Goal: Communication & Community: Answer question/provide support

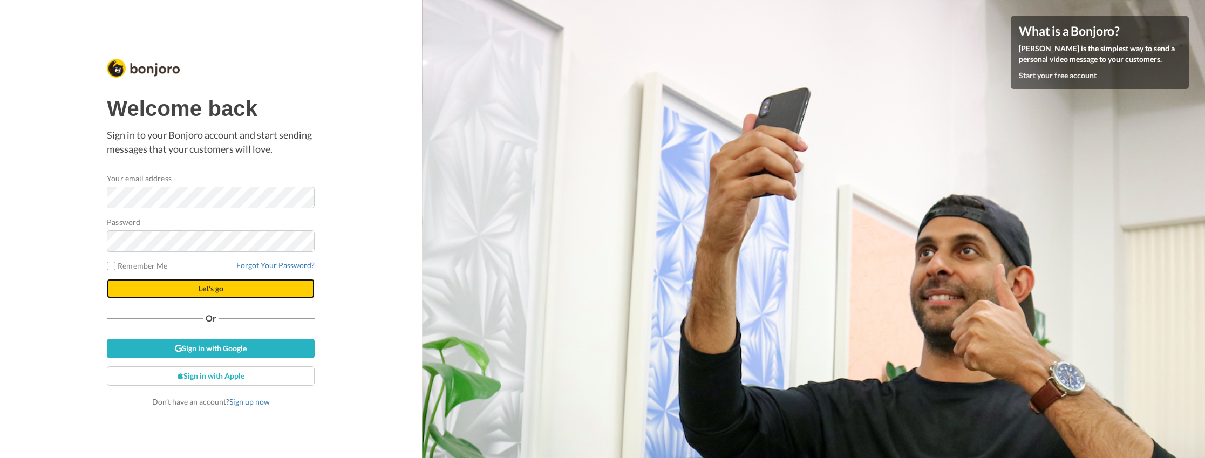
click at [207, 293] on button "Let's go" at bounding box center [211, 288] width 208 height 19
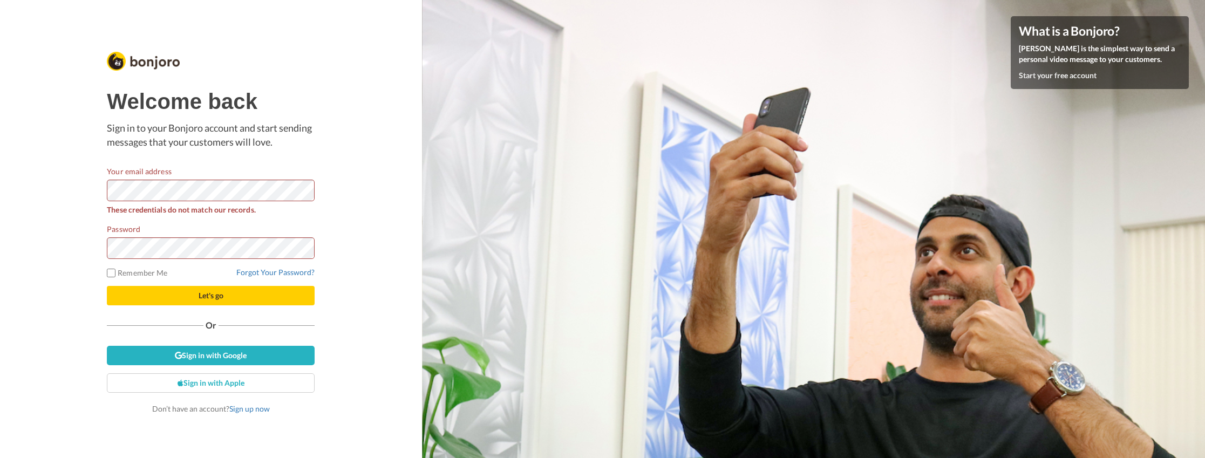
click at [352, 302] on div "Welcome back Sign in to your Bonjoro account and start sending messages that yo…" at bounding box center [211, 229] width 422 height 458
click at [214, 354] on link "Sign in with Google" at bounding box center [211, 355] width 208 height 19
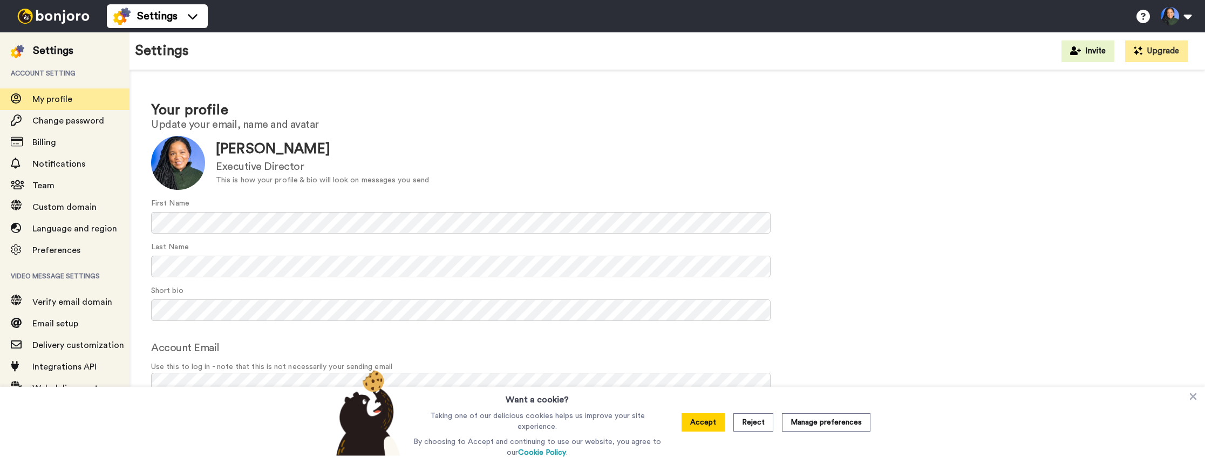
click at [65, 14] on img at bounding box center [53, 16] width 81 height 15
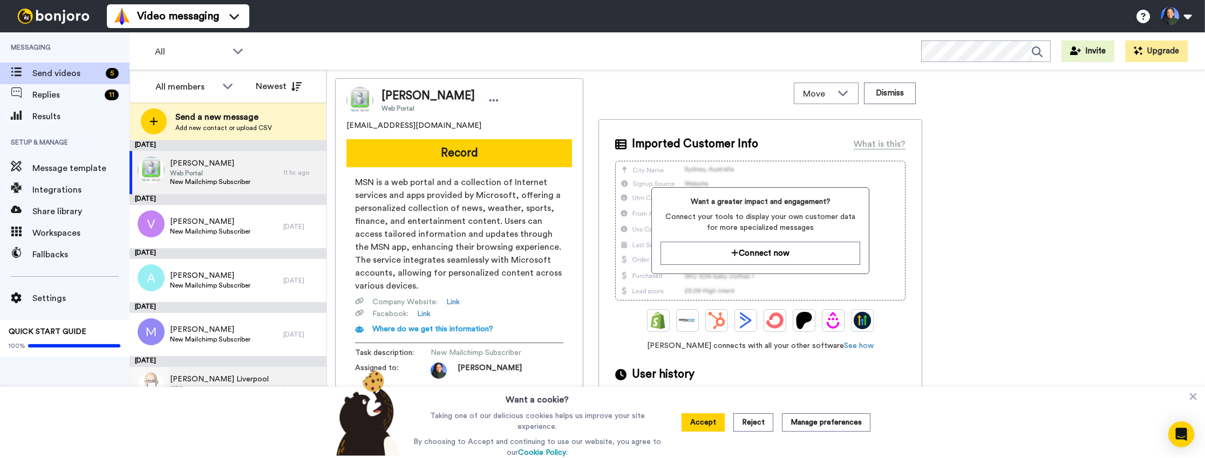
click at [235, 377] on span "Kerwin Liverpool" at bounding box center [219, 379] width 99 height 11
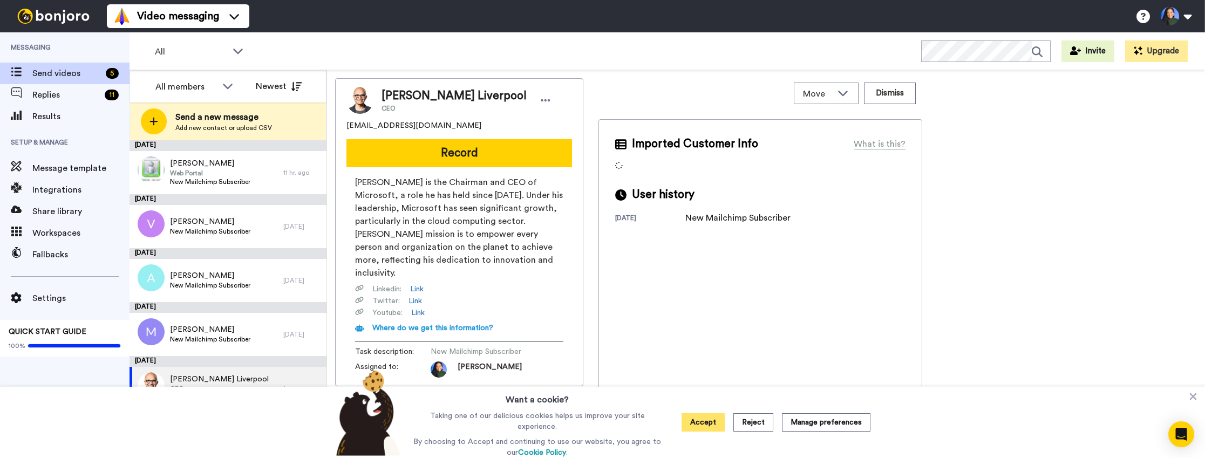
click at [715, 427] on button "Accept" at bounding box center [702, 422] width 43 height 18
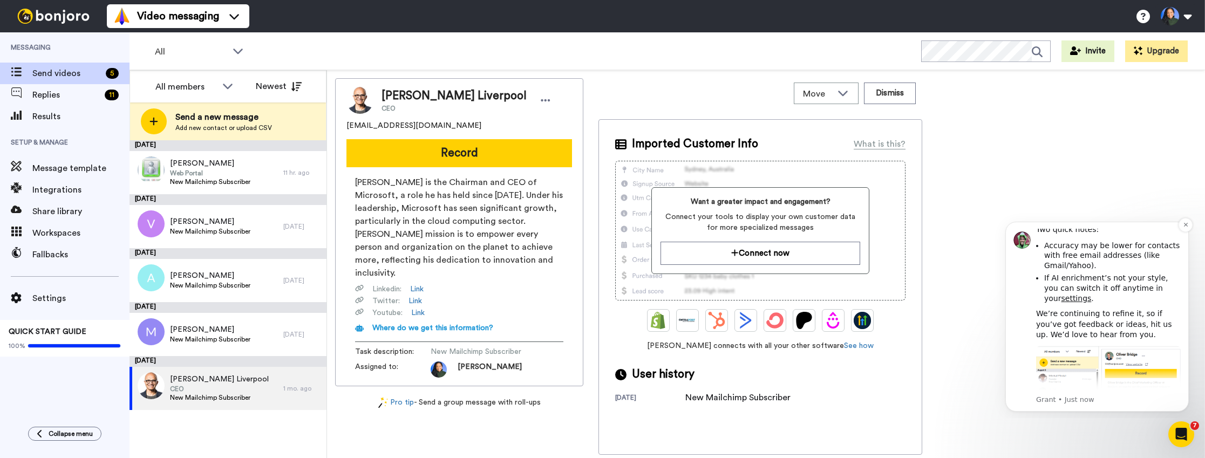
scroll to position [305, 0]
click at [1184, 225] on icon "Dismiss notification" at bounding box center [1185, 225] width 6 height 6
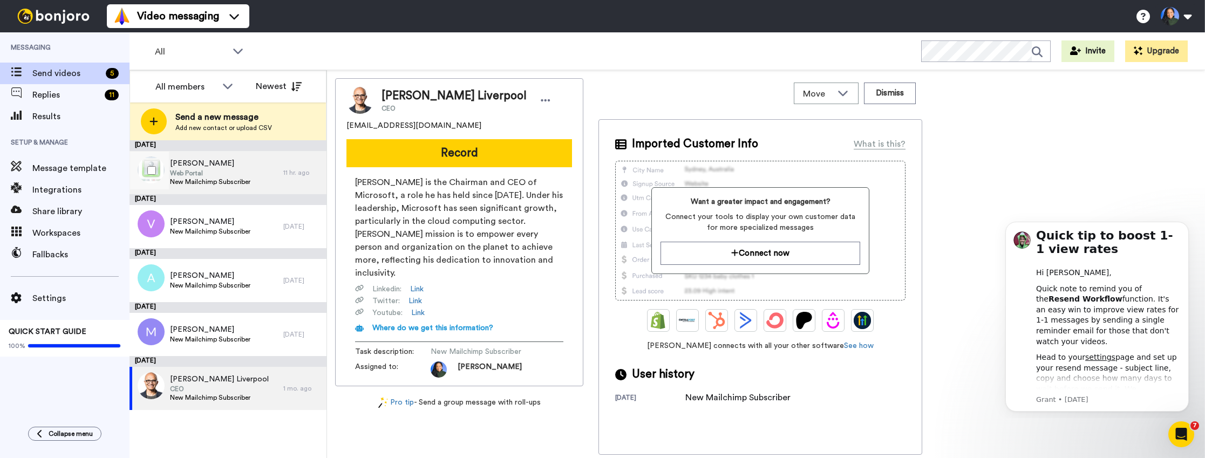
click at [241, 180] on span "New Mailchimp Subscriber" at bounding box center [210, 181] width 80 height 9
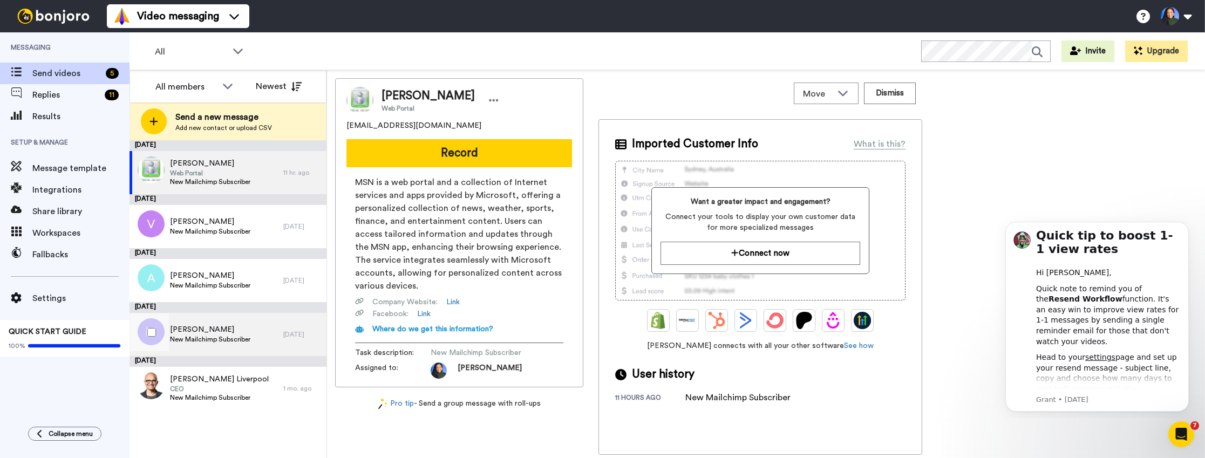
click at [236, 316] on div "Maureen Record New Mailchimp Subscriber" at bounding box center [206, 334] width 154 height 43
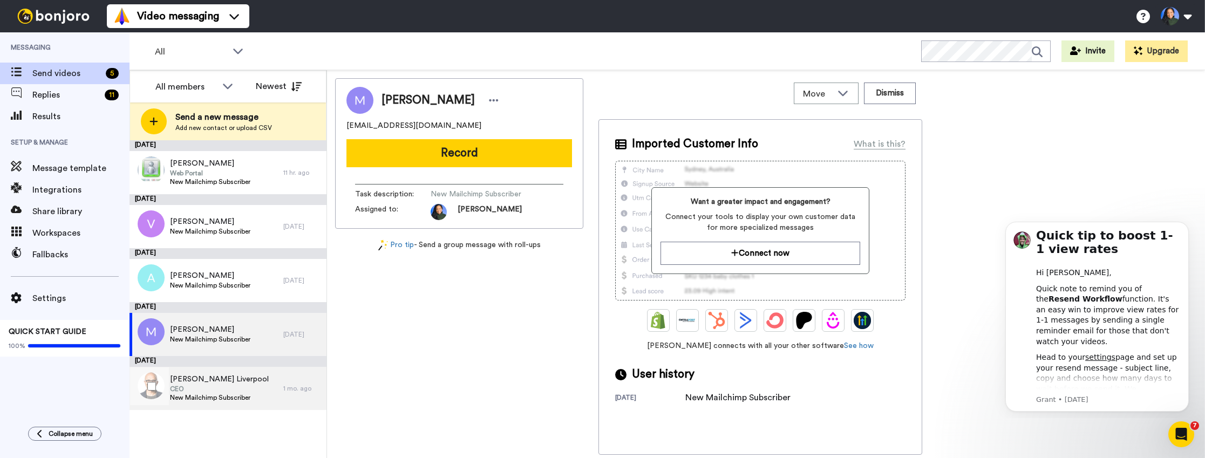
click at [208, 385] on span "CEO" at bounding box center [219, 389] width 99 height 9
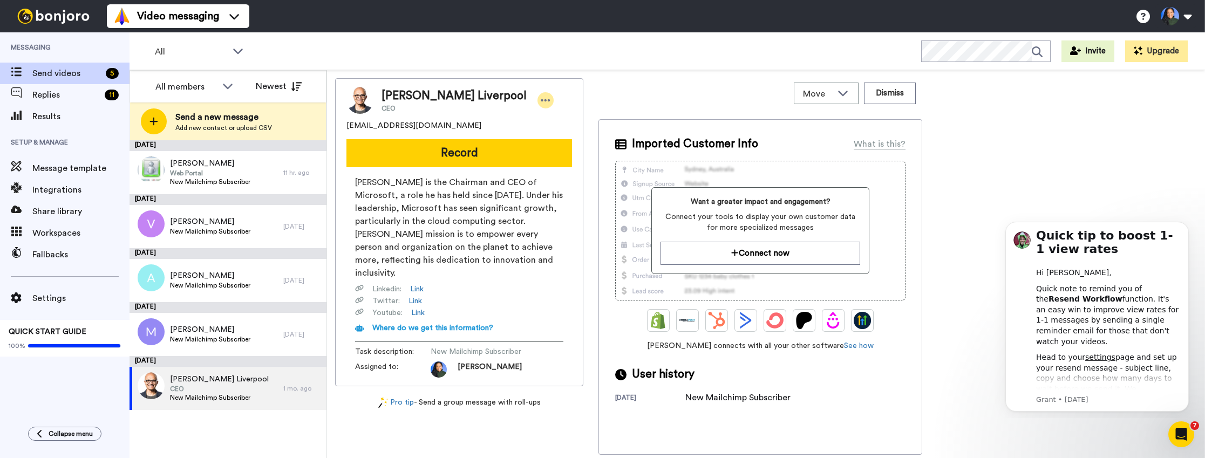
click at [541, 99] on icon at bounding box center [546, 100] width 10 height 11
click at [522, 117] on li "Edit contact" at bounding box center [517, 118] width 78 height 15
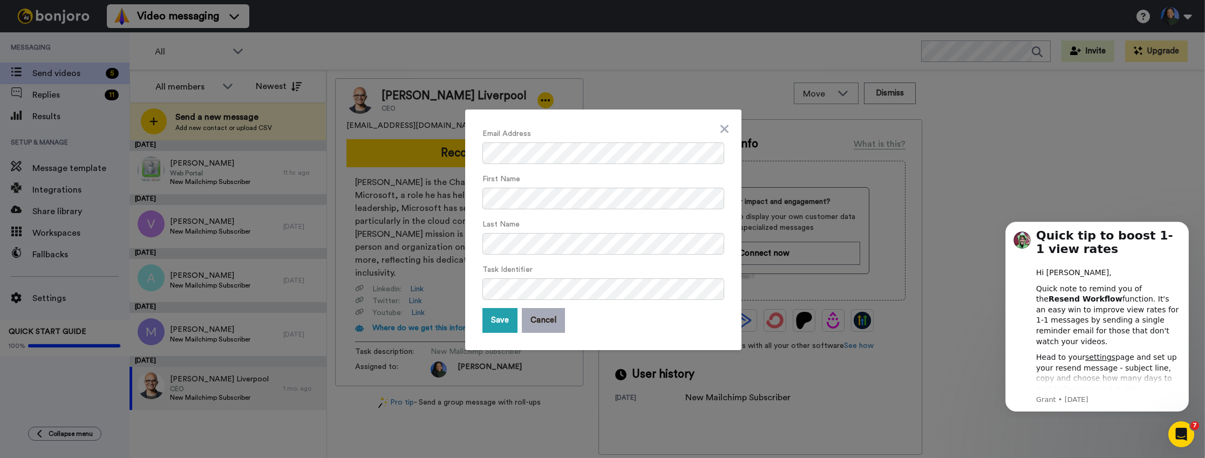
click at [555, 312] on button "Cancel" at bounding box center [543, 320] width 43 height 25
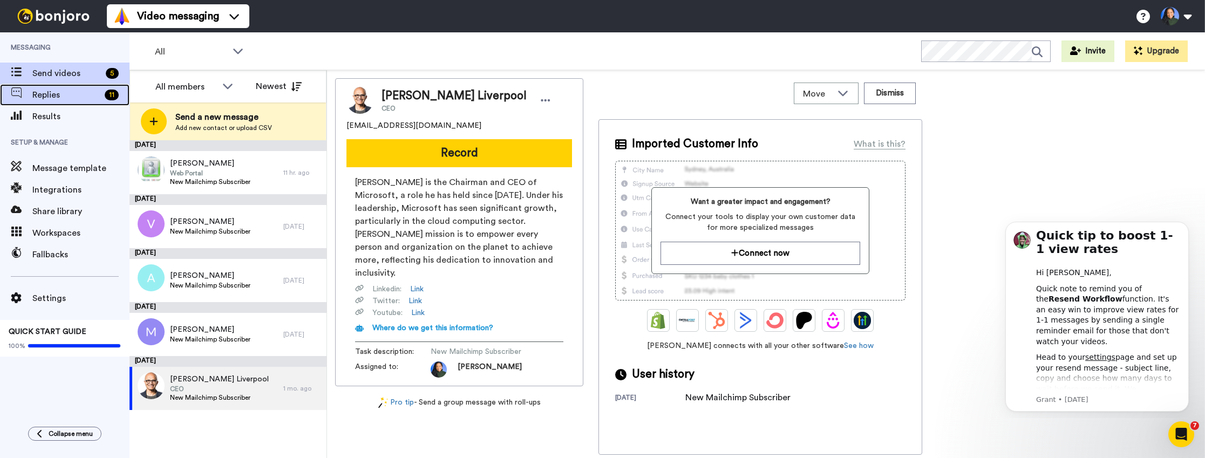
click at [62, 97] on span "Replies" at bounding box center [66, 94] width 68 height 13
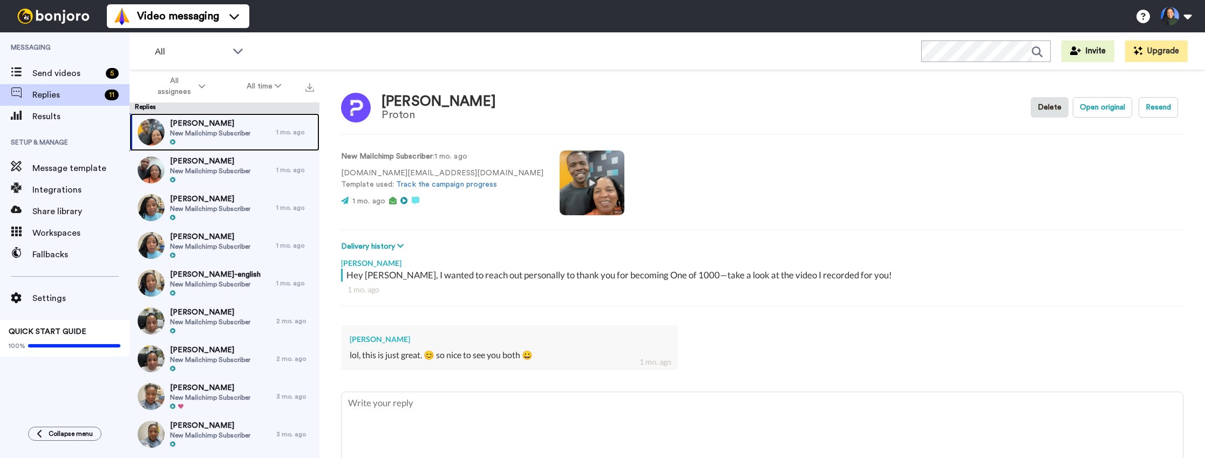
click at [211, 138] on div "Debbie Ebanks Schlums New Mailchimp Subscriber" at bounding box center [210, 132] width 80 height 28
click at [245, 177] on div at bounding box center [210, 180] width 80 height 8
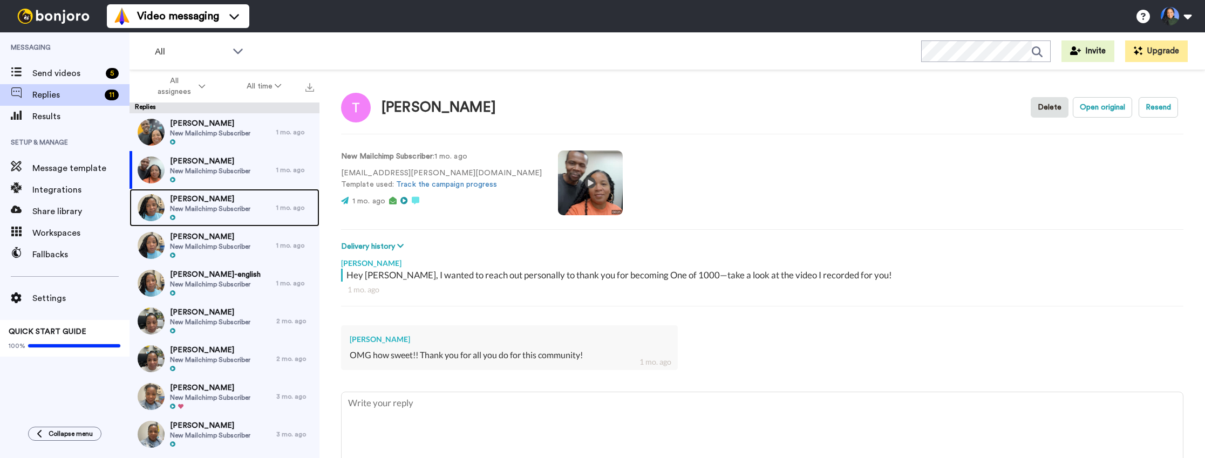
click at [242, 204] on span "New Mailchimp Subscriber" at bounding box center [210, 208] width 80 height 9
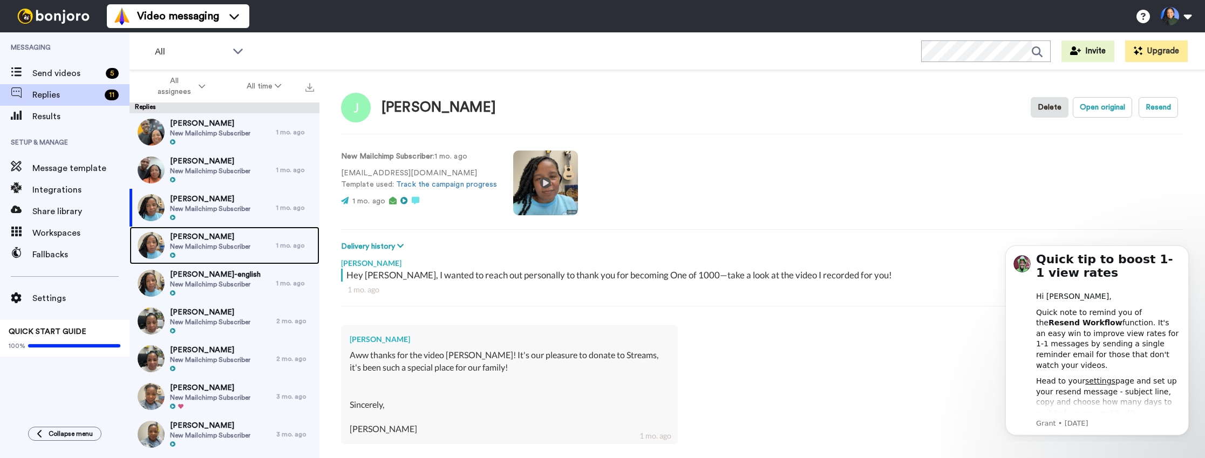
click at [242, 236] on span "Lena Federico" at bounding box center [210, 236] width 80 height 11
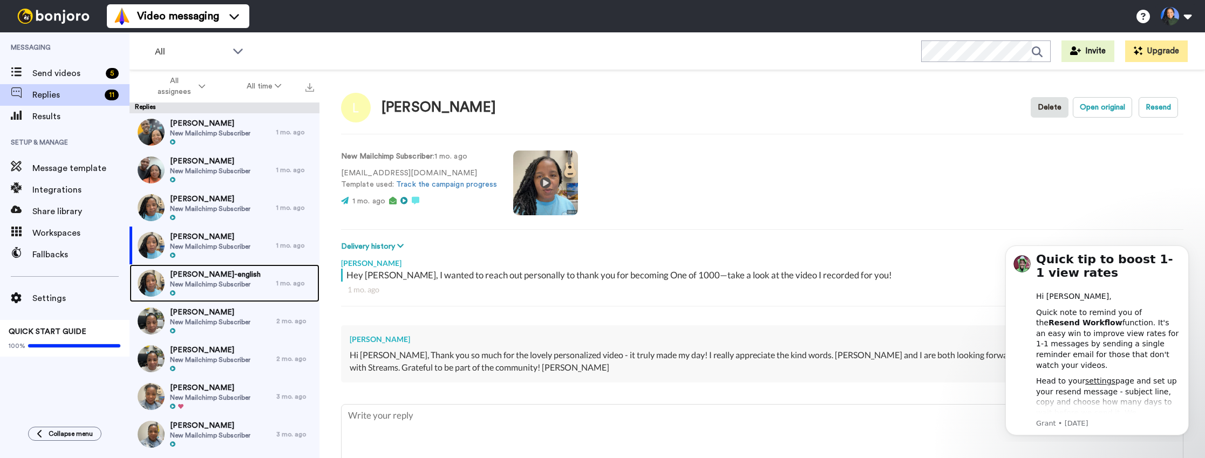
click at [246, 280] on span "New Mailchimp Subscriber" at bounding box center [215, 284] width 91 height 9
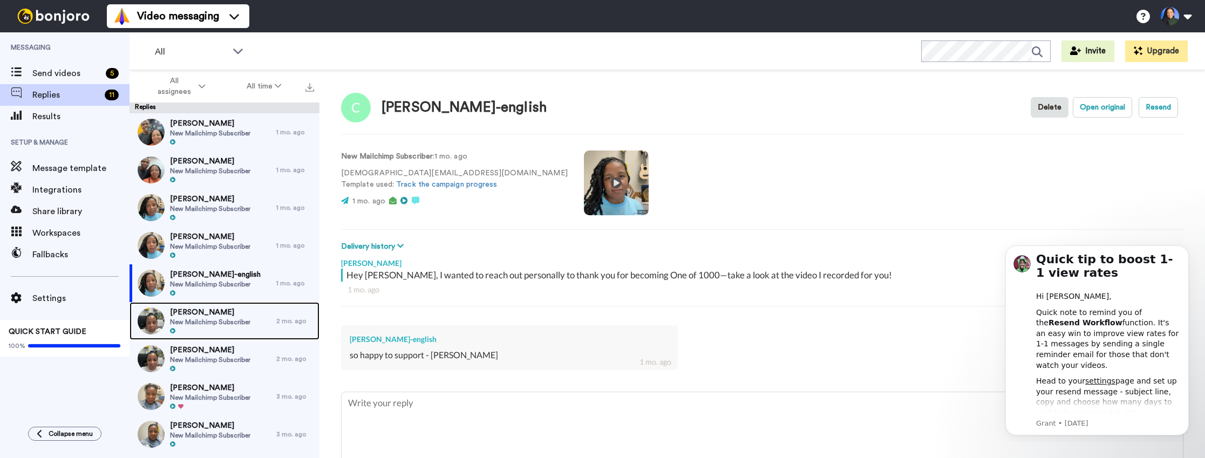
click at [243, 315] on span "Catherine Carpenko" at bounding box center [210, 312] width 80 height 11
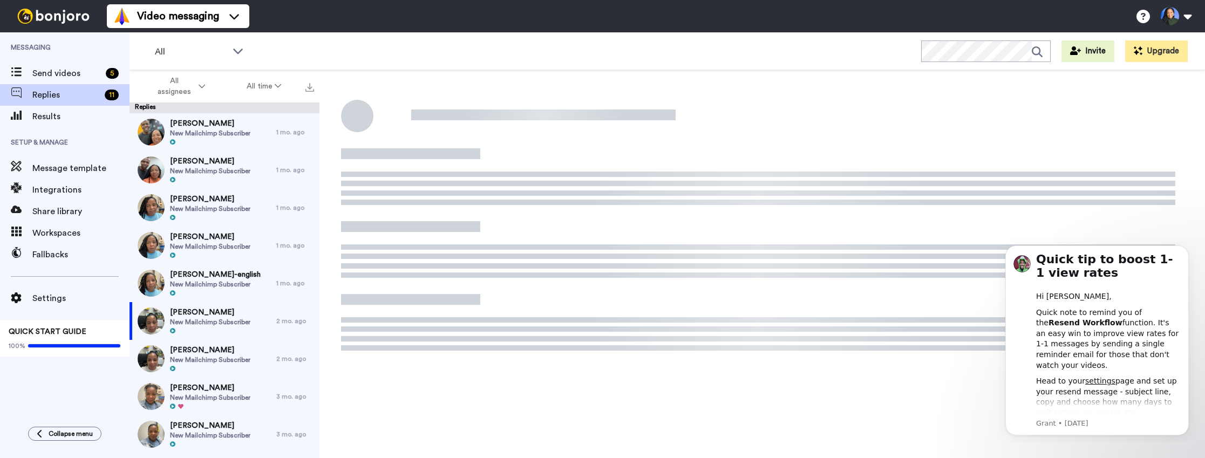
type textarea "x"
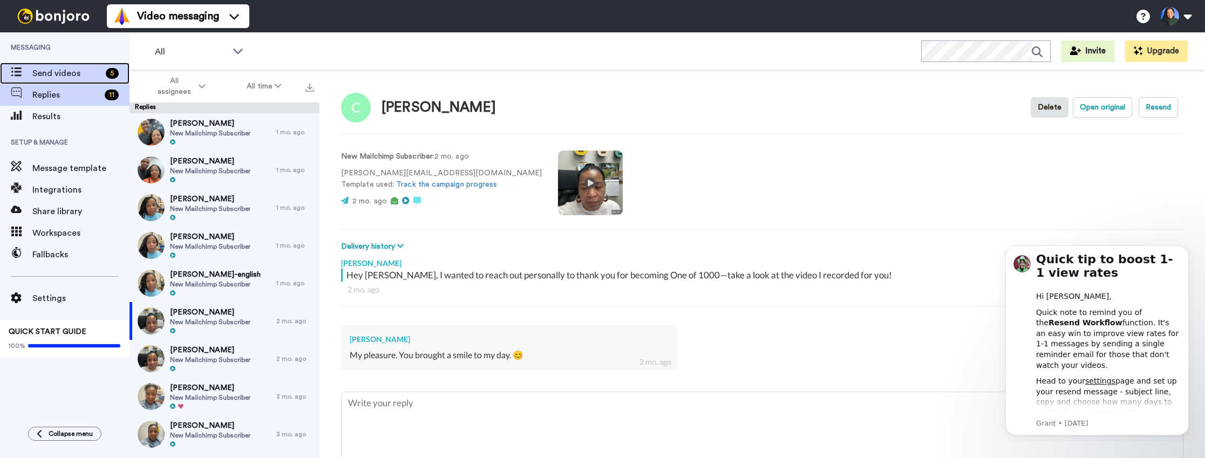
click at [52, 72] on span "Send videos" at bounding box center [66, 73] width 69 height 13
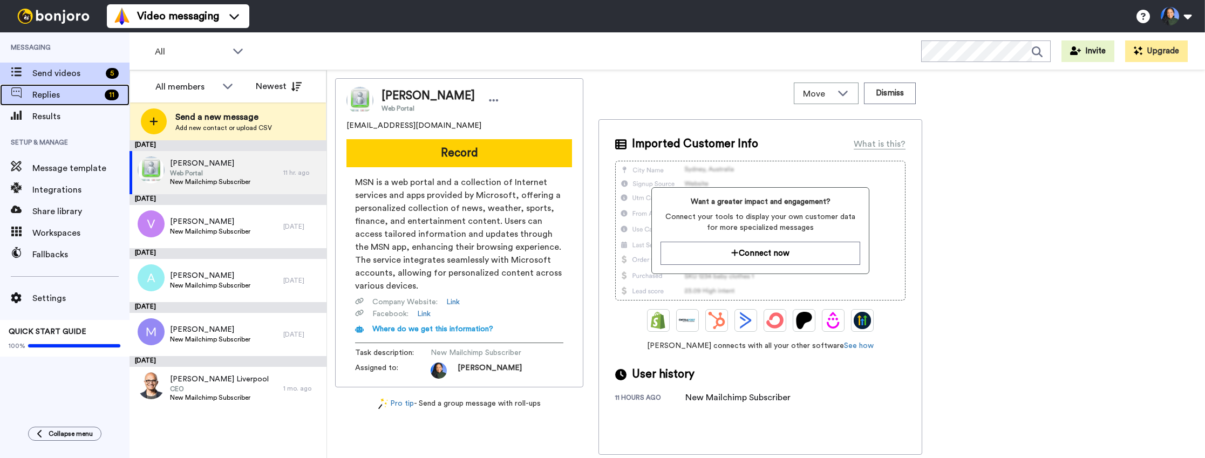
click at [67, 98] on span "Replies" at bounding box center [66, 94] width 68 height 13
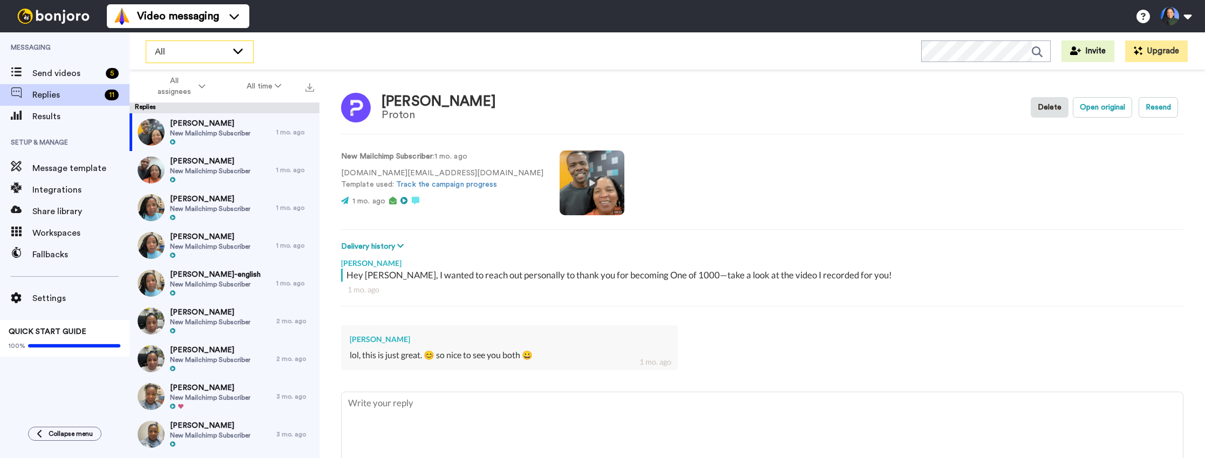
click at [239, 51] on icon at bounding box center [238, 51] width 10 height 5
click at [346, 53] on div "All WORKSPACES View all All Default Task List + Add a new workspace Invite Upgr…" at bounding box center [666, 51] width 1075 height 38
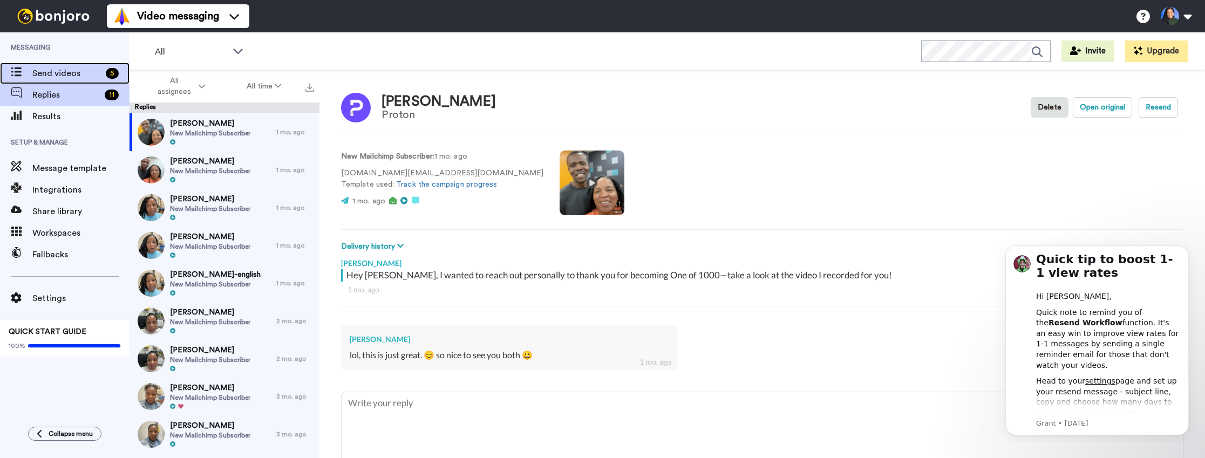
click at [55, 70] on span "Send videos" at bounding box center [66, 73] width 69 height 13
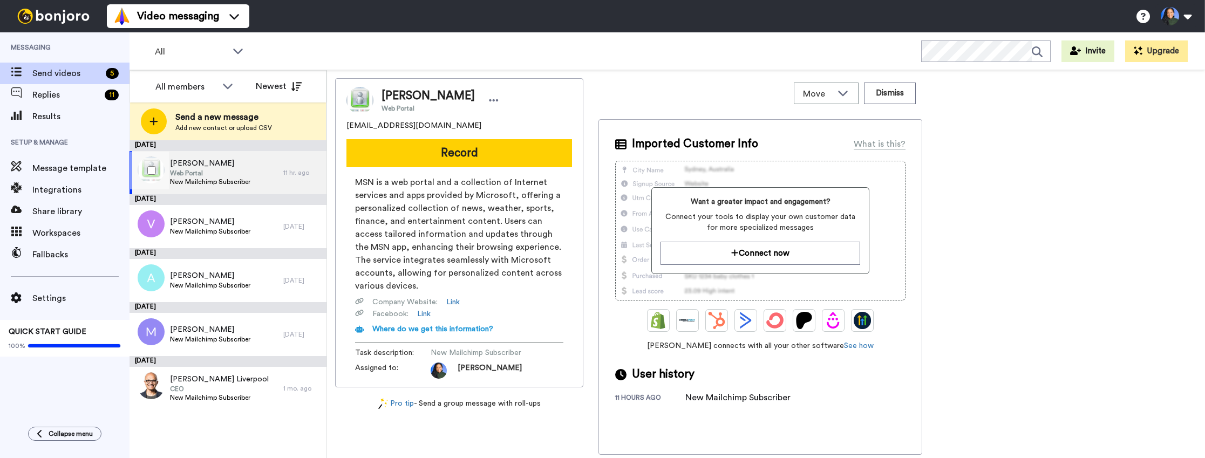
click at [252, 187] on div "Natanya Barrocks Web Portal New Mailchimp Subscriber" at bounding box center [206, 172] width 154 height 43
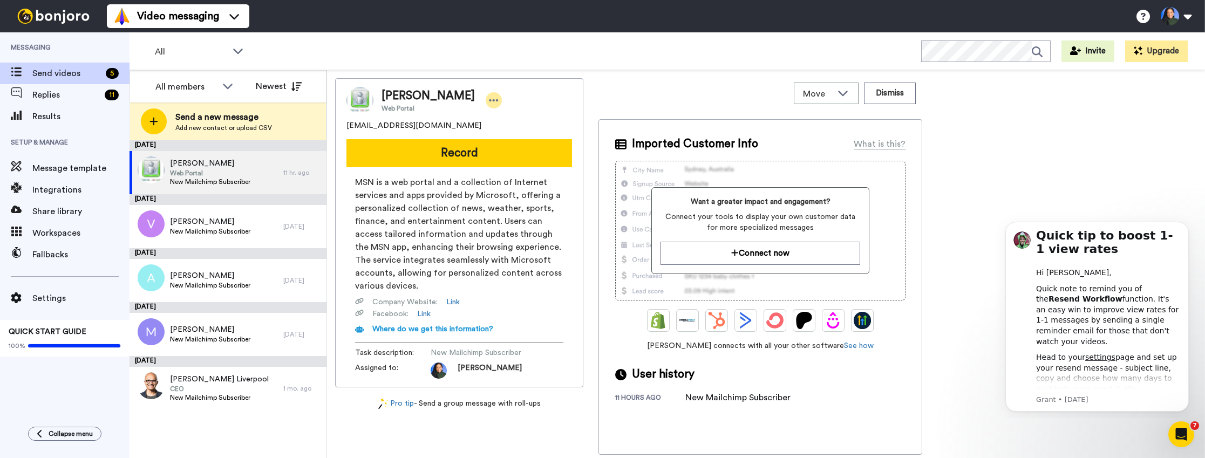
click at [494, 98] on icon at bounding box center [494, 100] width 10 height 11
click at [514, 117] on li "Edit contact" at bounding box center [521, 118] width 78 height 15
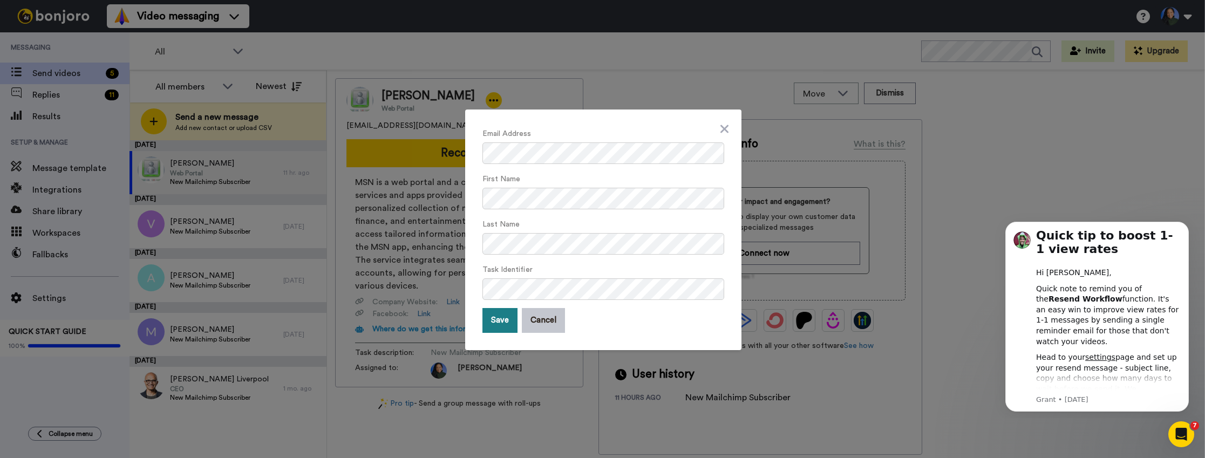
click at [494, 324] on button "Save" at bounding box center [499, 320] width 35 height 25
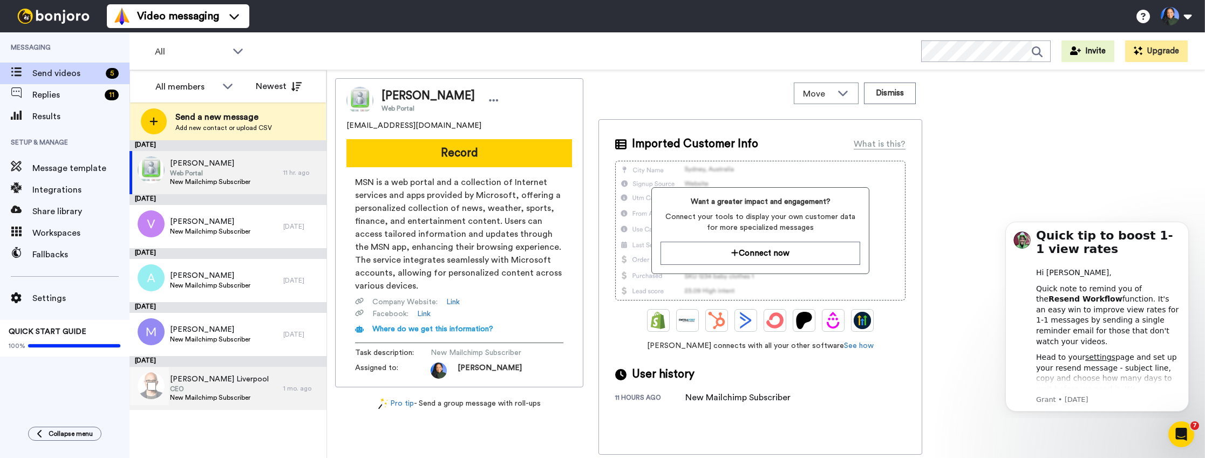
click at [222, 376] on span "[PERSON_NAME] Liverpool" at bounding box center [219, 379] width 99 height 11
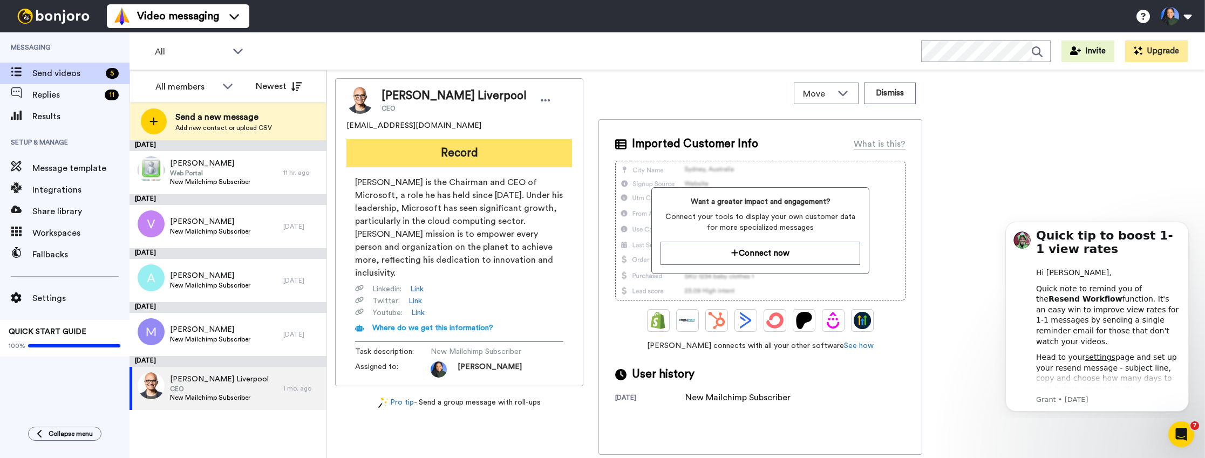
click at [496, 153] on button "Record" at bounding box center [458, 153] width 225 height 28
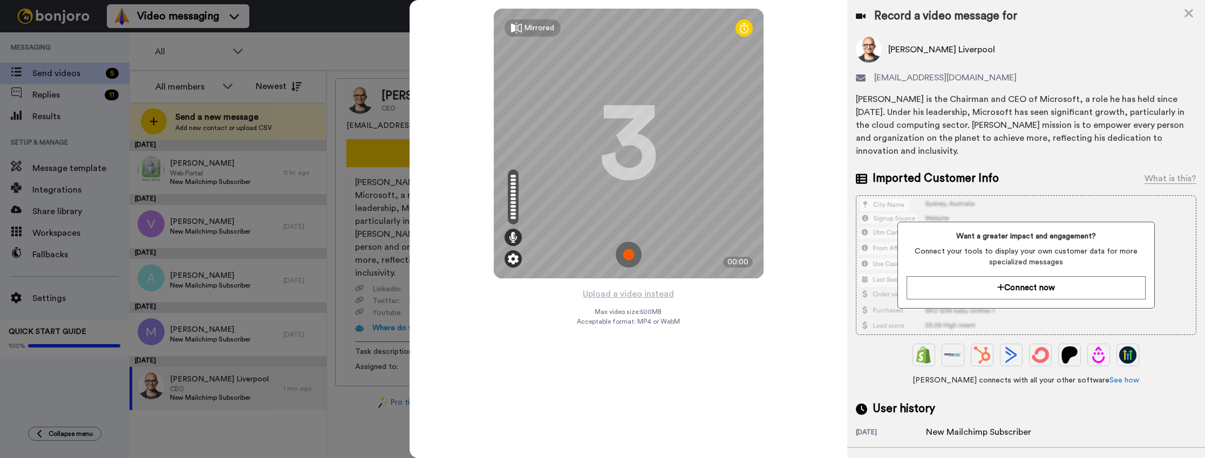
click at [508, 257] on img at bounding box center [513, 259] width 11 height 11
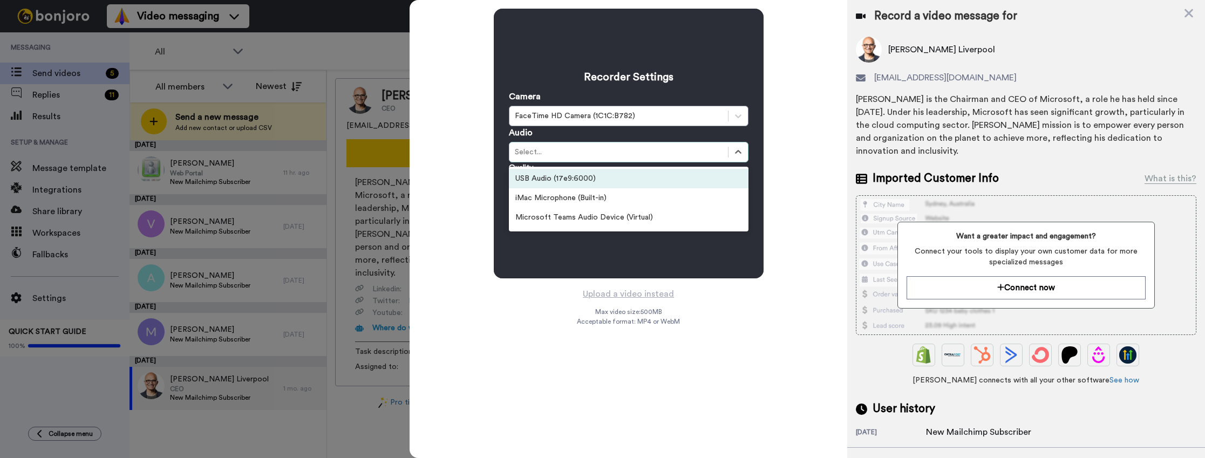
click at [607, 147] on div "Select..." at bounding box center [619, 152] width 208 height 11
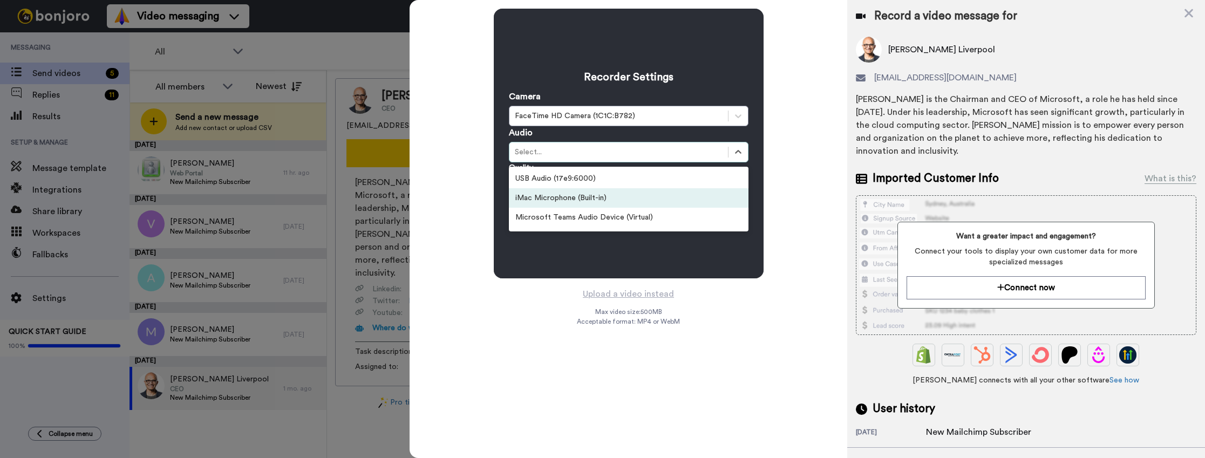
click at [584, 195] on div "iMac Microphone (Built-in)" at bounding box center [629, 197] width 240 height 19
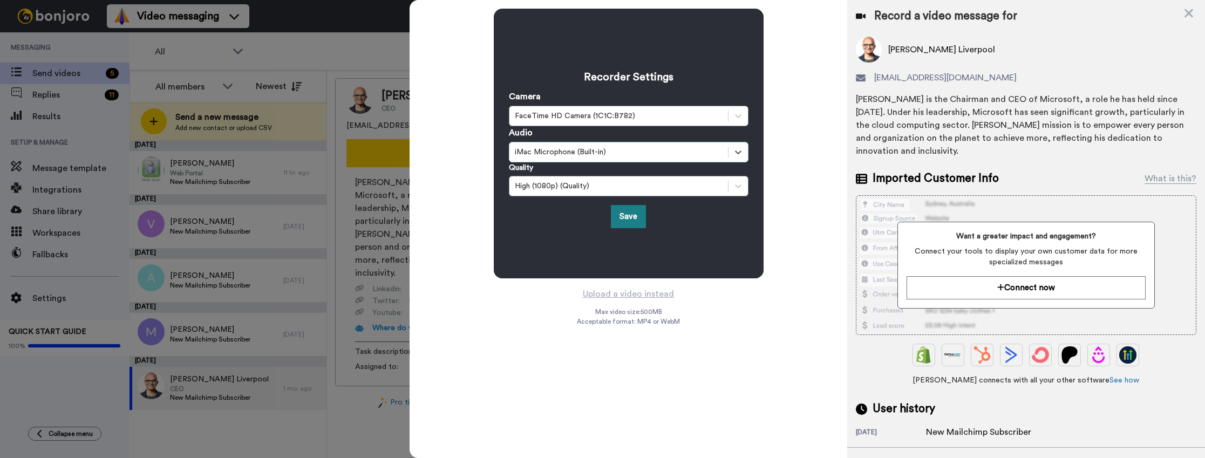
click at [625, 214] on button "Save" at bounding box center [628, 216] width 35 height 23
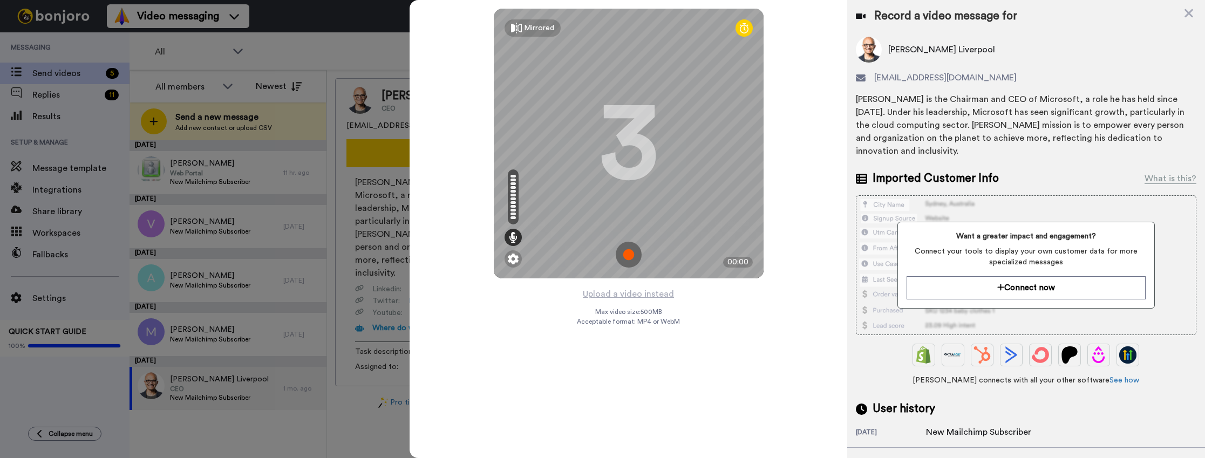
click at [627, 254] on img at bounding box center [629, 255] width 26 height 26
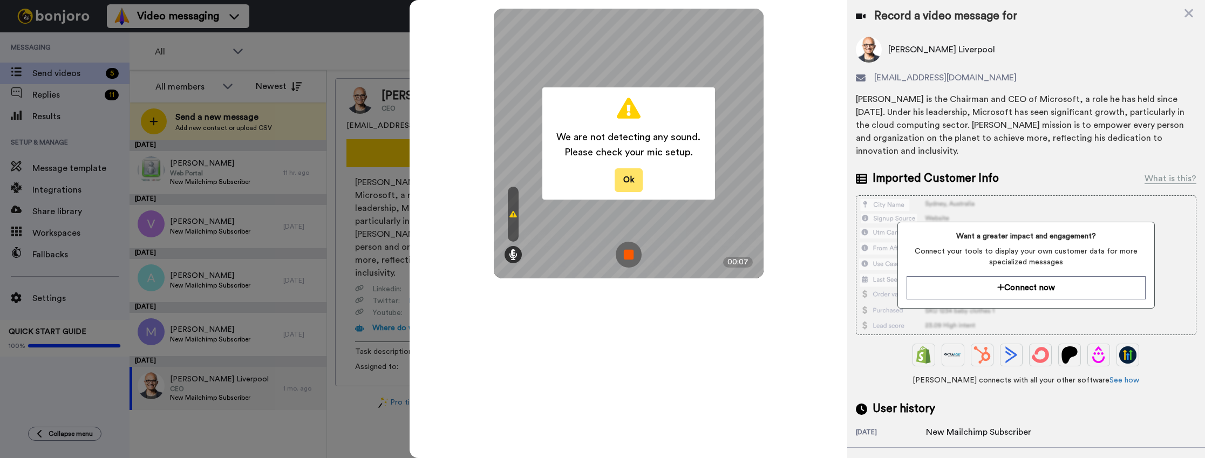
click at [631, 177] on button "Ok" at bounding box center [628, 179] width 28 height 23
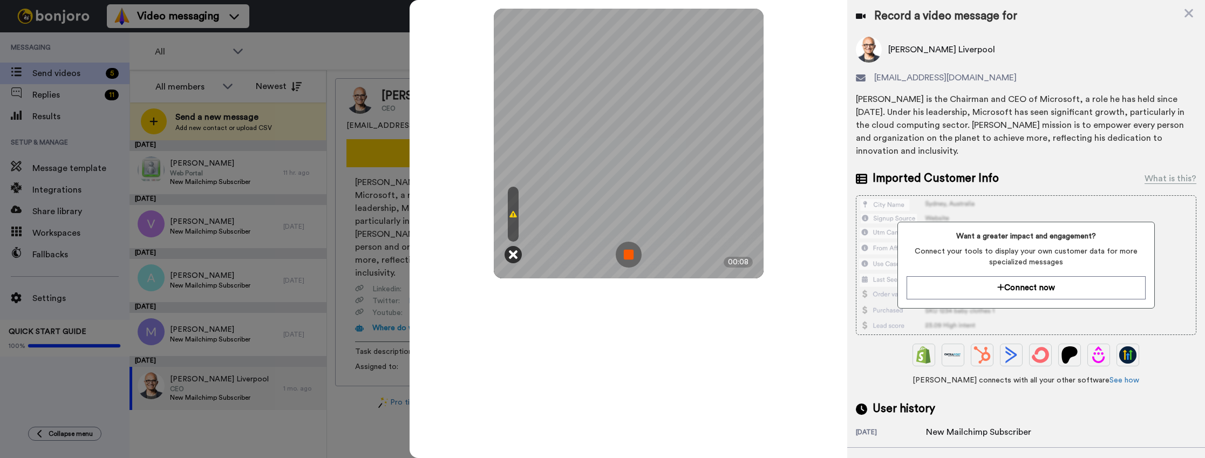
click at [511, 255] on icon at bounding box center [513, 254] width 9 height 11
drag, startPoint x: 514, startPoint y: 256, endPoint x: 521, endPoint y: 257, distance: 7.2
click at [514, 256] on icon at bounding box center [513, 254] width 9 height 11
click at [631, 255] on img at bounding box center [629, 255] width 26 height 26
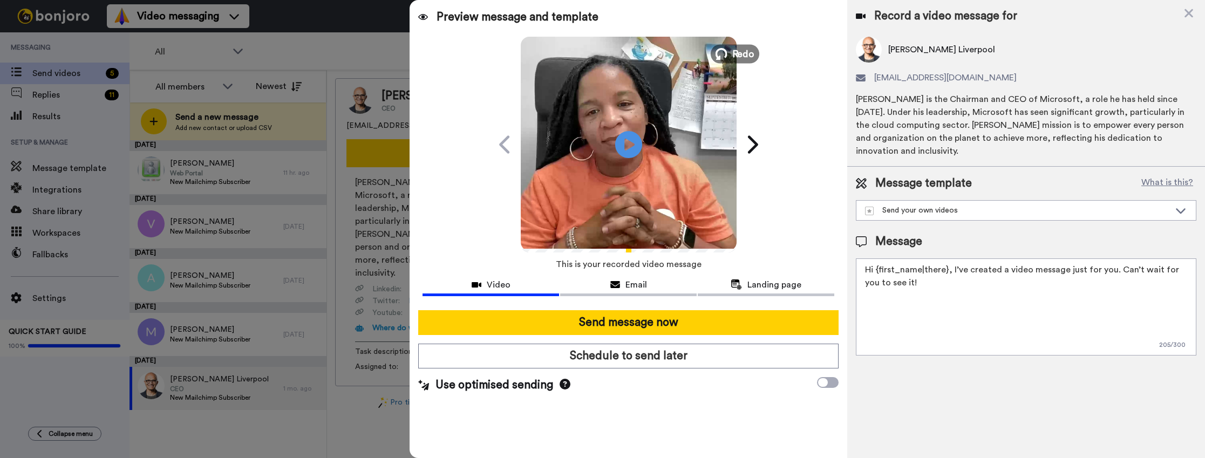
click at [731, 52] on button "Redo" at bounding box center [734, 53] width 49 height 19
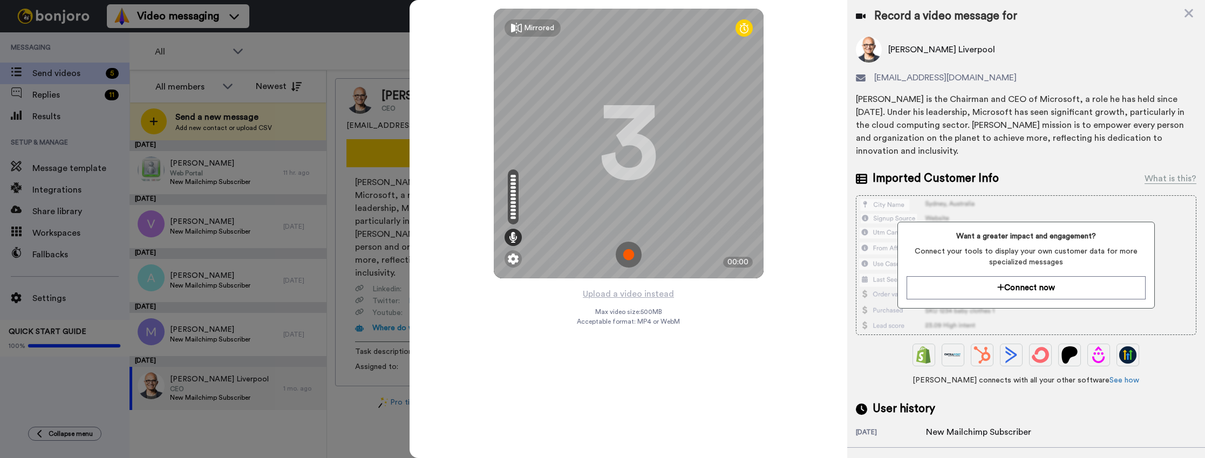
click at [625, 255] on img at bounding box center [629, 255] width 26 height 26
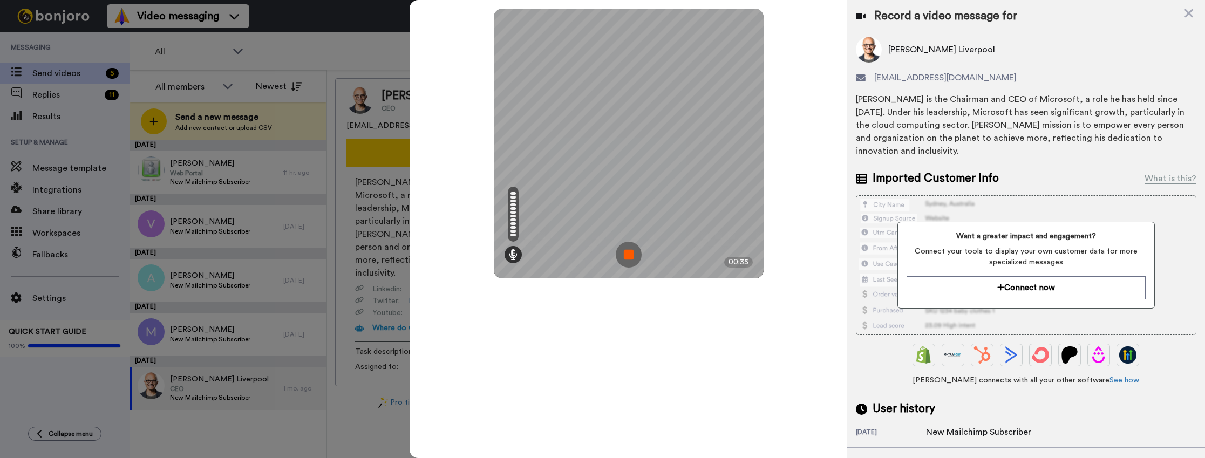
click at [625, 255] on img at bounding box center [629, 255] width 26 height 26
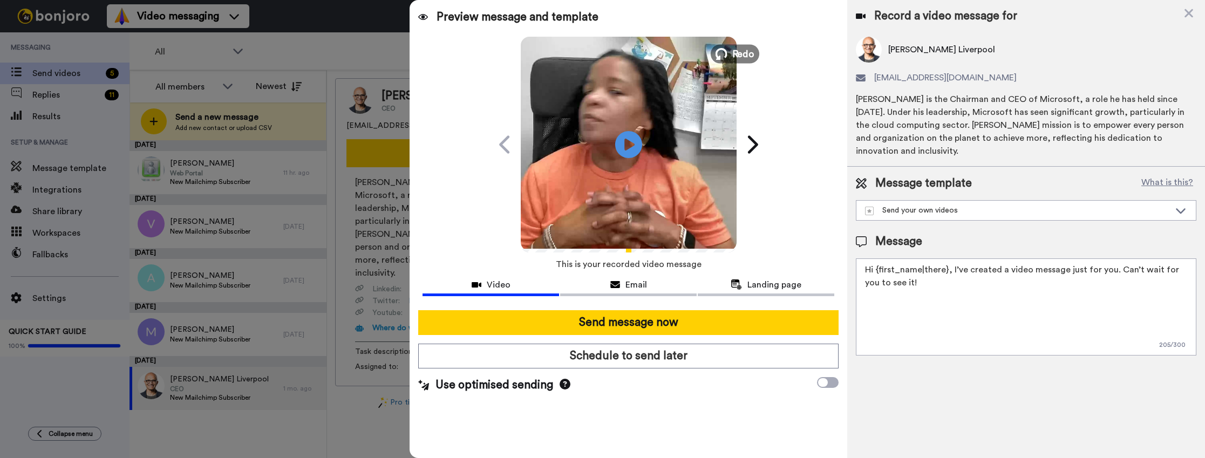
click at [730, 57] on button "Redo" at bounding box center [734, 53] width 49 height 19
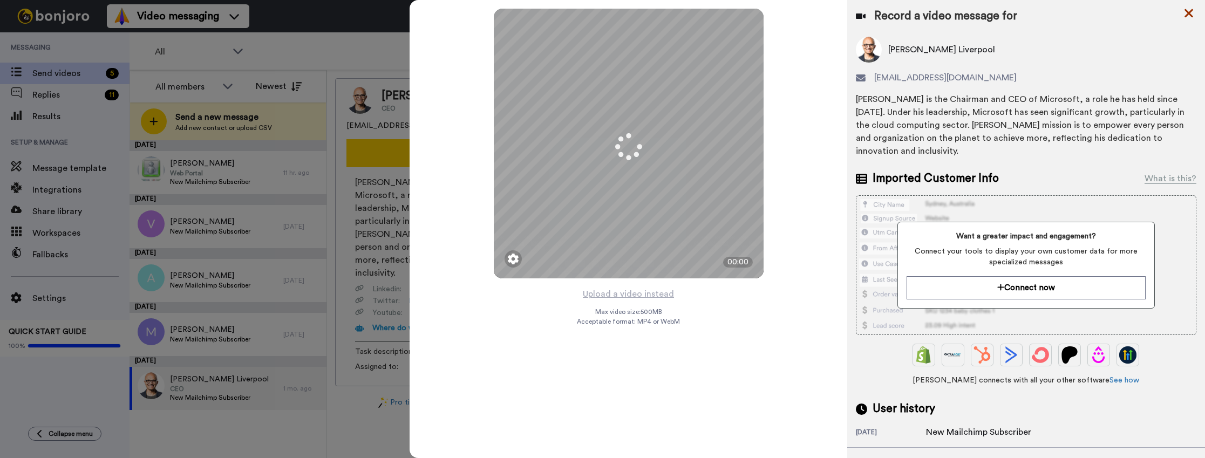
click at [1191, 15] on icon at bounding box center [1188, 13] width 9 height 9
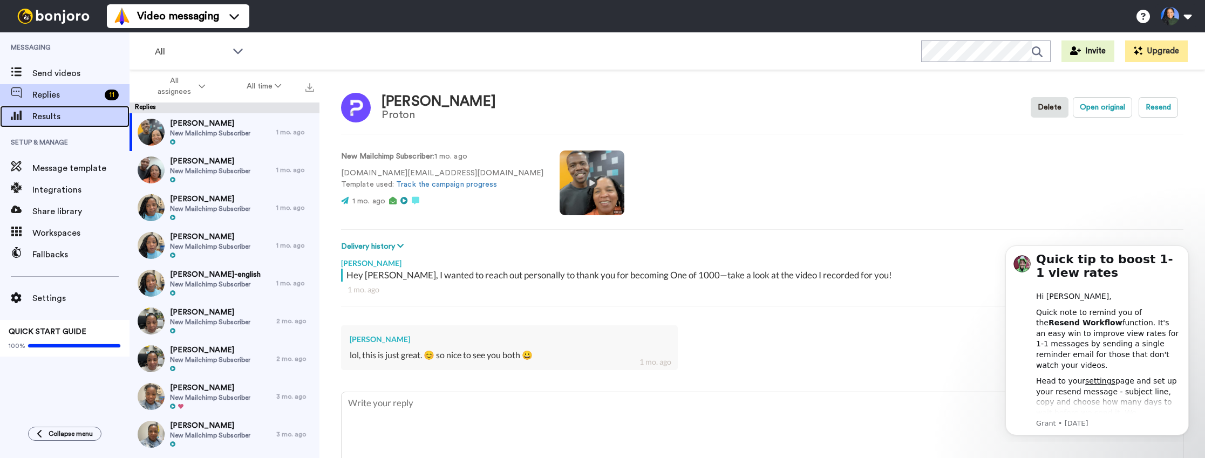
click at [45, 113] on span "Results" at bounding box center [80, 116] width 97 height 13
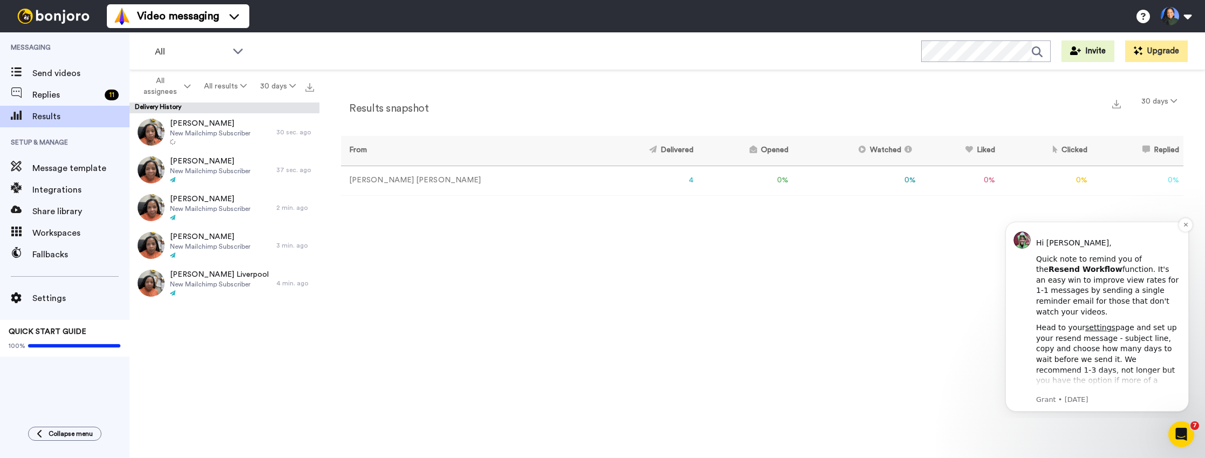
scroll to position [35, 0]
drag, startPoint x: 1184, startPoint y: 228, endPoint x: 2134, endPoint y: 450, distance: 975.6
click at [1184, 228] on icon "Dismiss notification" at bounding box center [1185, 225] width 6 height 6
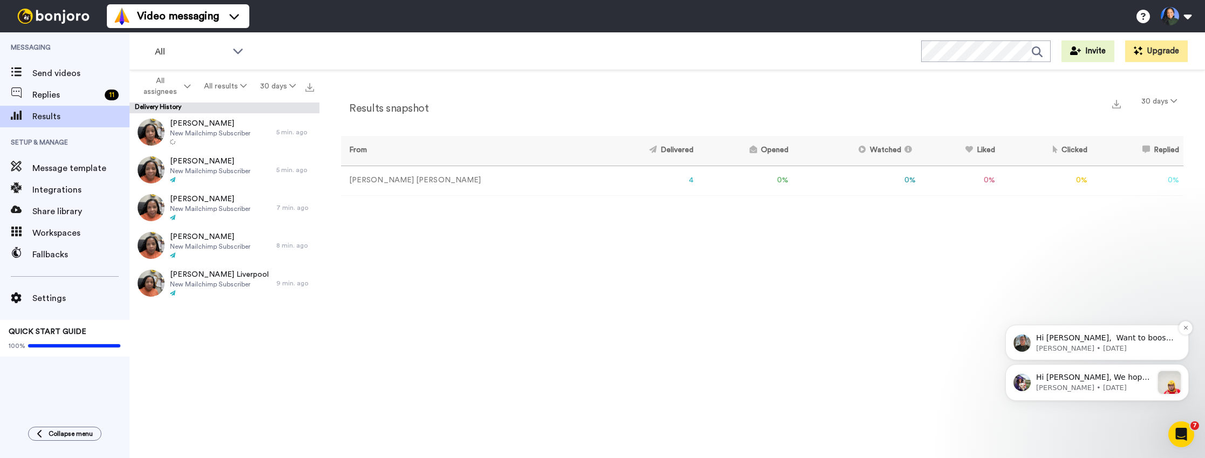
click at [1105, 339] on p "Hi [PERSON_NAME], ​ Want to boost your Bonjoro email open rates? Here's our hel…" at bounding box center [1105, 338] width 139 height 11
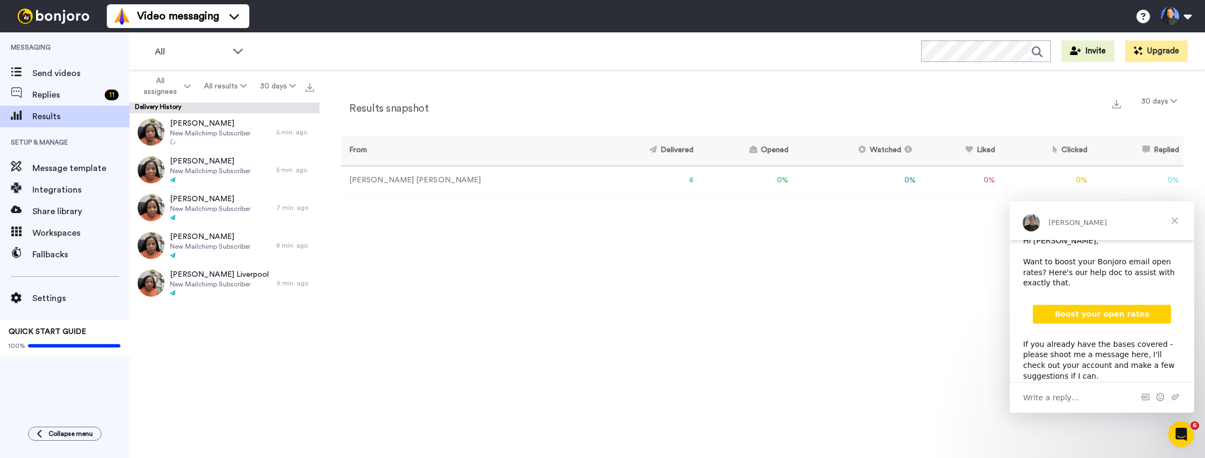
scroll to position [0, 0]
click at [1104, 317] on span "Boost your open rates" at bounding box center [1101, 318] width 94 height 9
